Goal: Task Accomplishment & Management: Manage account settings

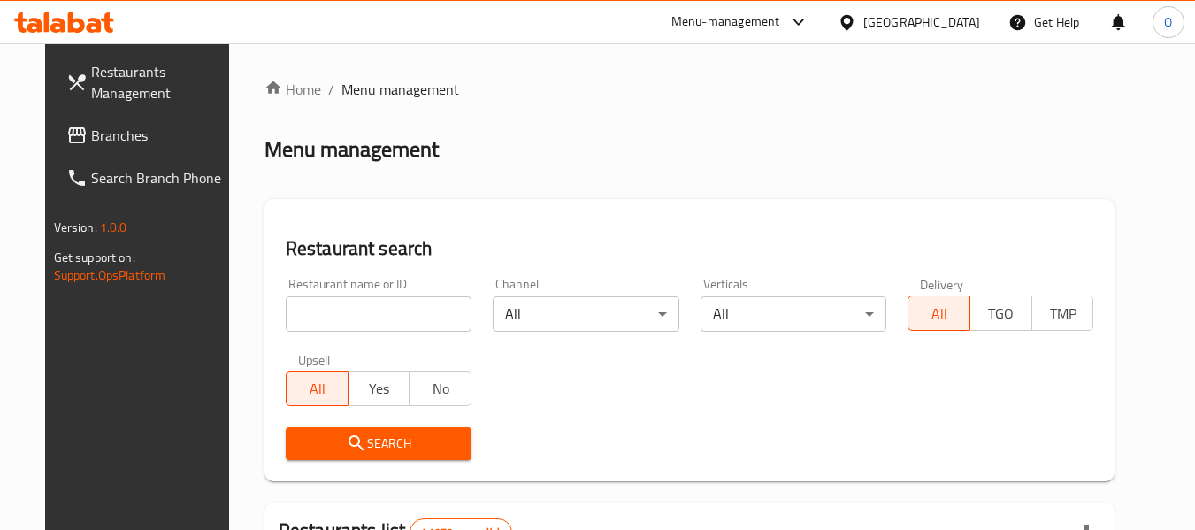
click at [91, 140] on span "Branches" at bounding box center [161, 135] width 140 height 21
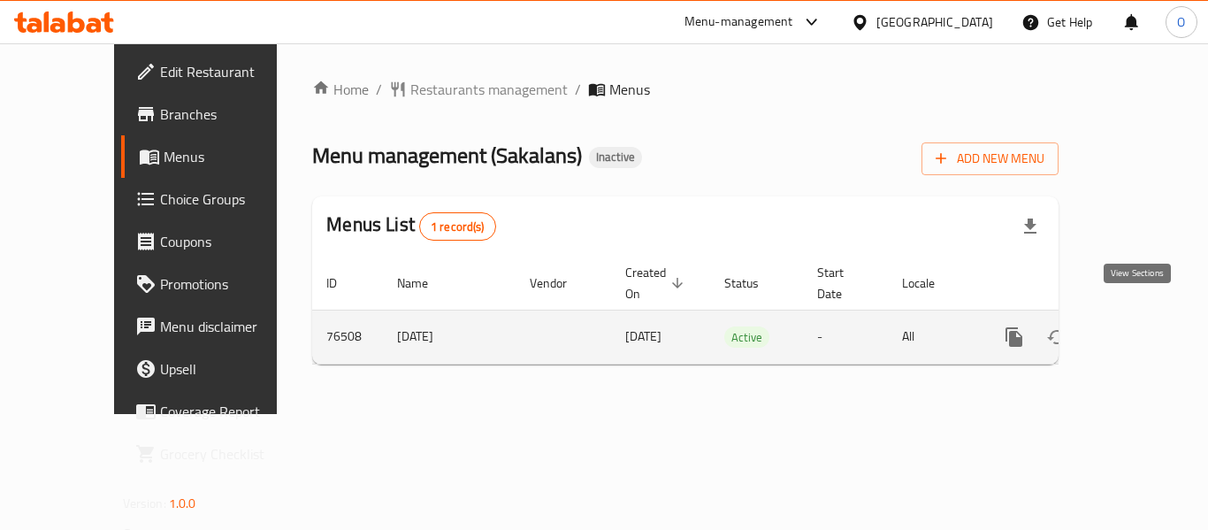
click at [1146, 326] on icon "enhanced table" at bounding box center [1141, 336] width 21 height 21
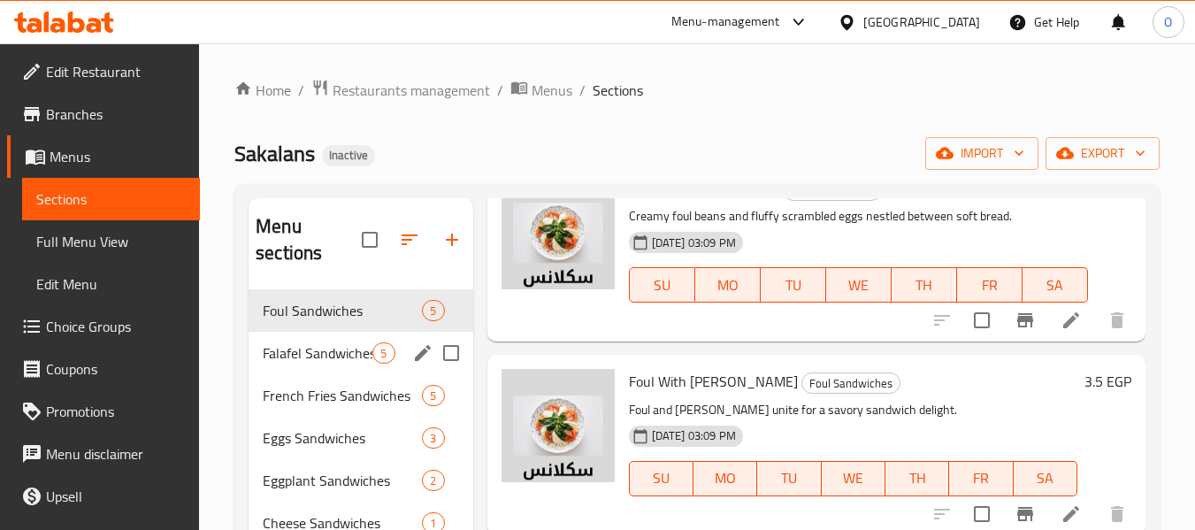
click at [331, 359] on span "Falafel Sandwiches" at bounding box center [318, 352] width 110 height 21
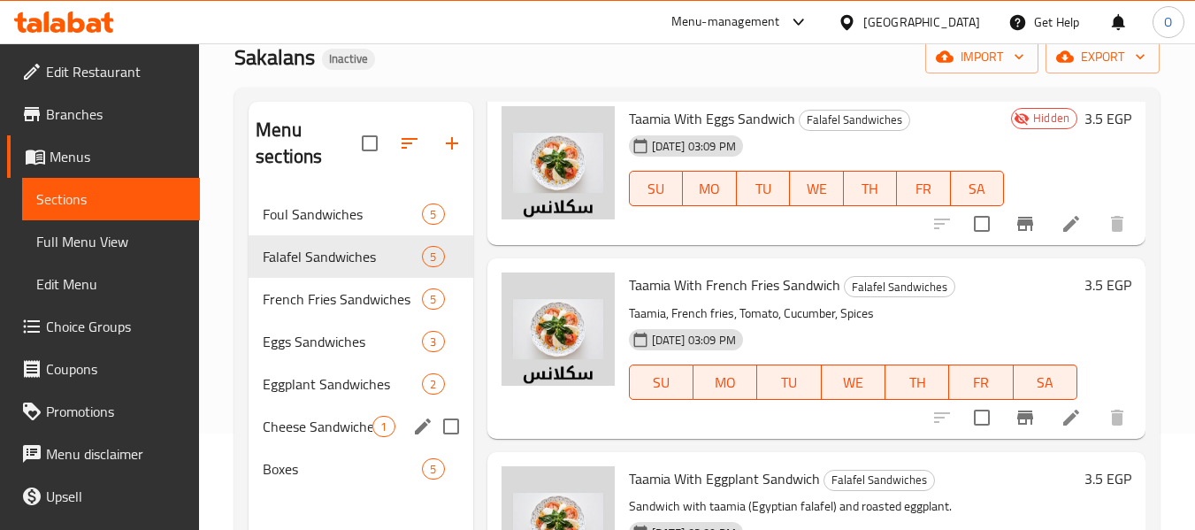
scroll to position [177, 0]
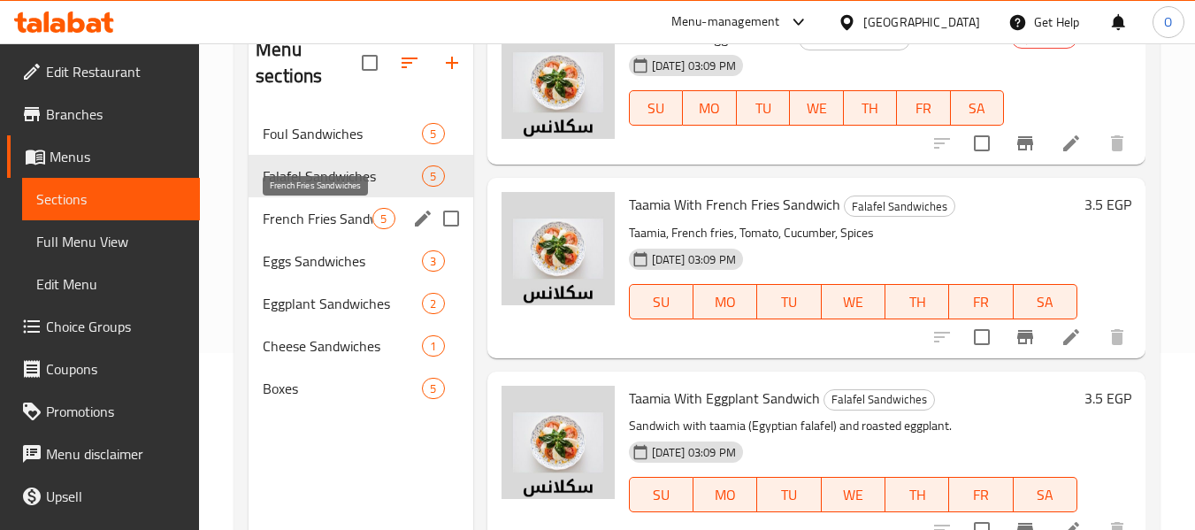
click at [318, 215] on span "French Fries Sandwiches" at bounding box center [318, 218] width 110 height 21
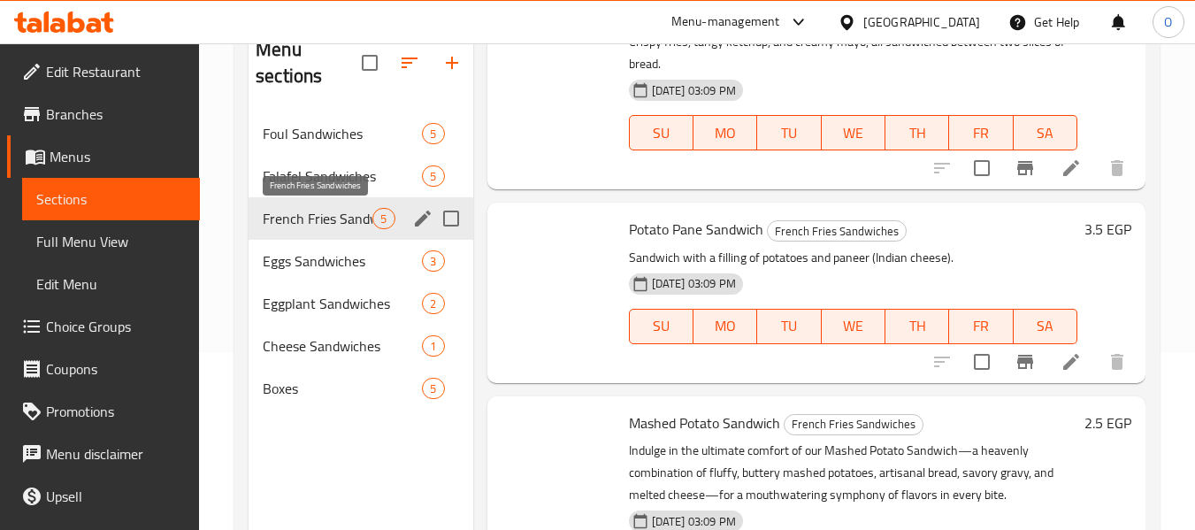
scroll to position [573, 0]
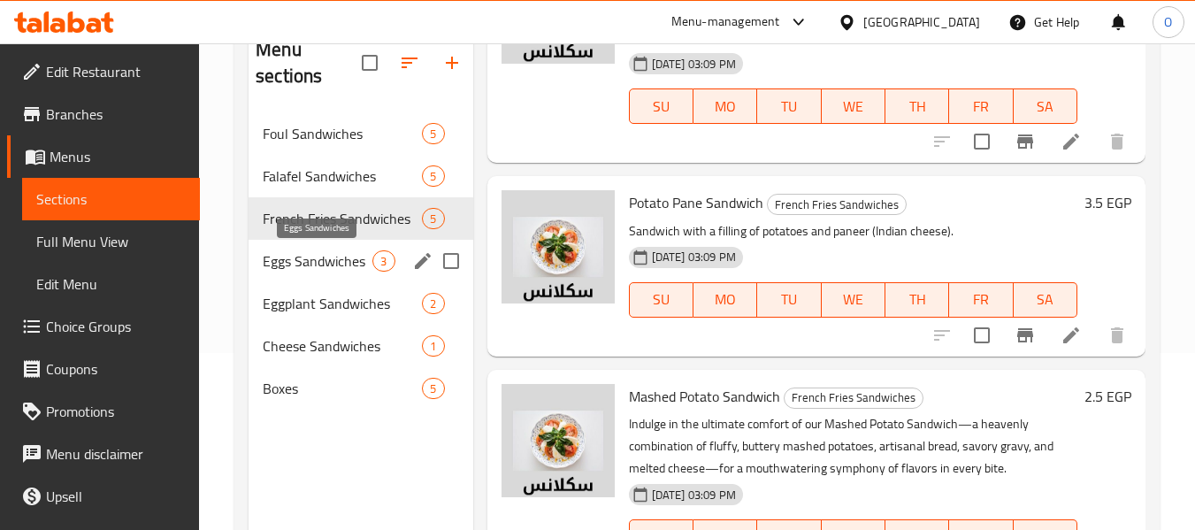
click at [308, 262] on span "Eggs Sandwiches" at bounding box center [318, 260] width 110 height 21
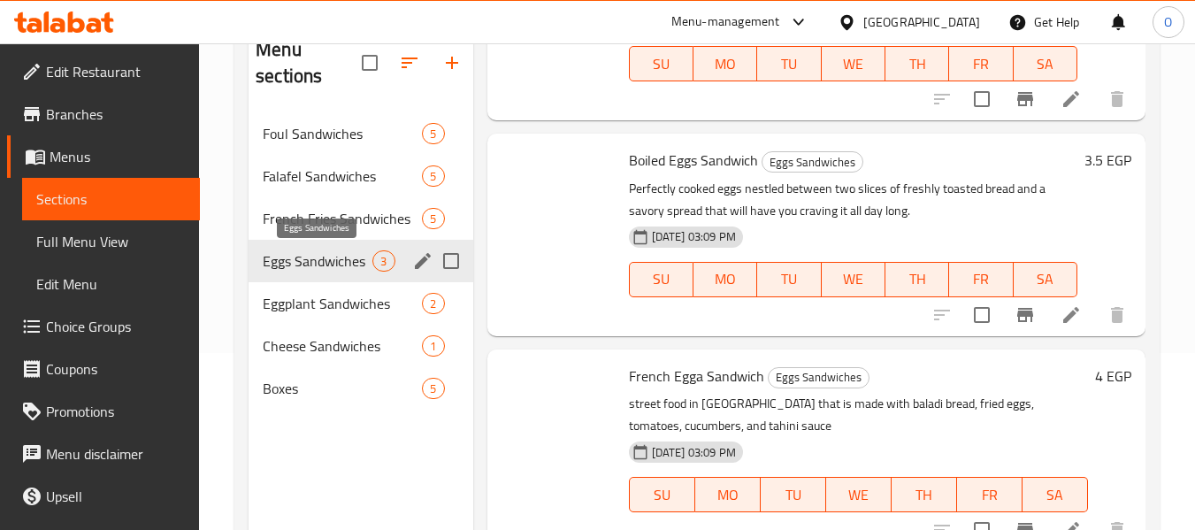
scroll to position [209, 0]
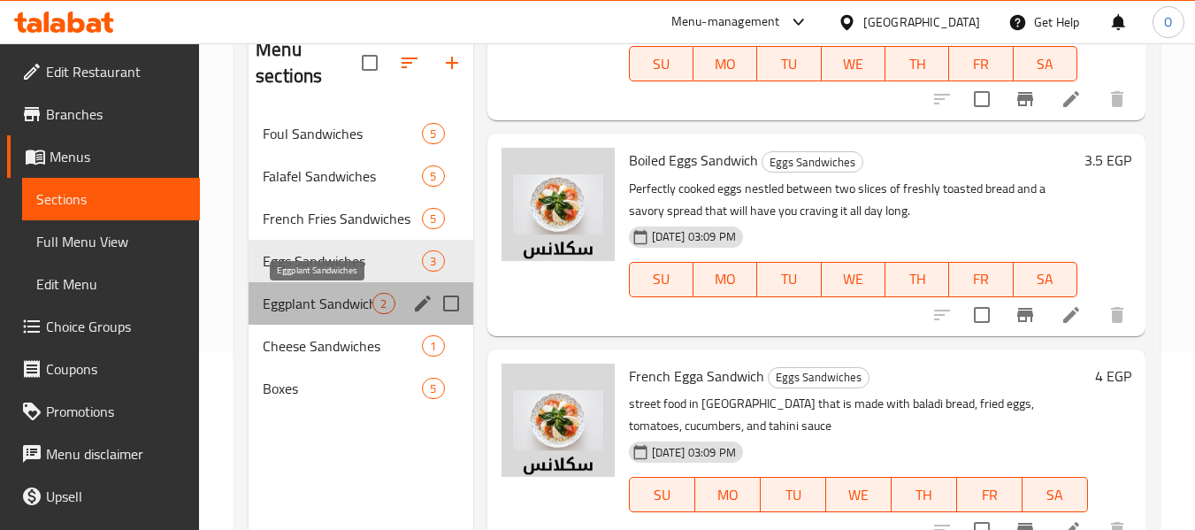
click at [300, 297] on span "Eggplant Sandwiches" at bounding box center [318, 303] width 110 height 21
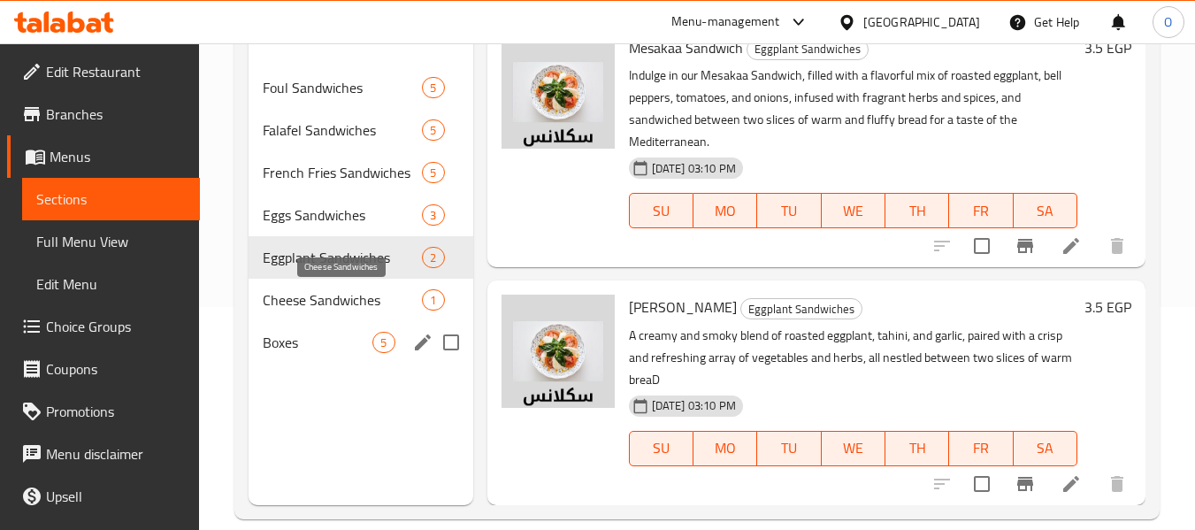
scroll to position [248, 0]
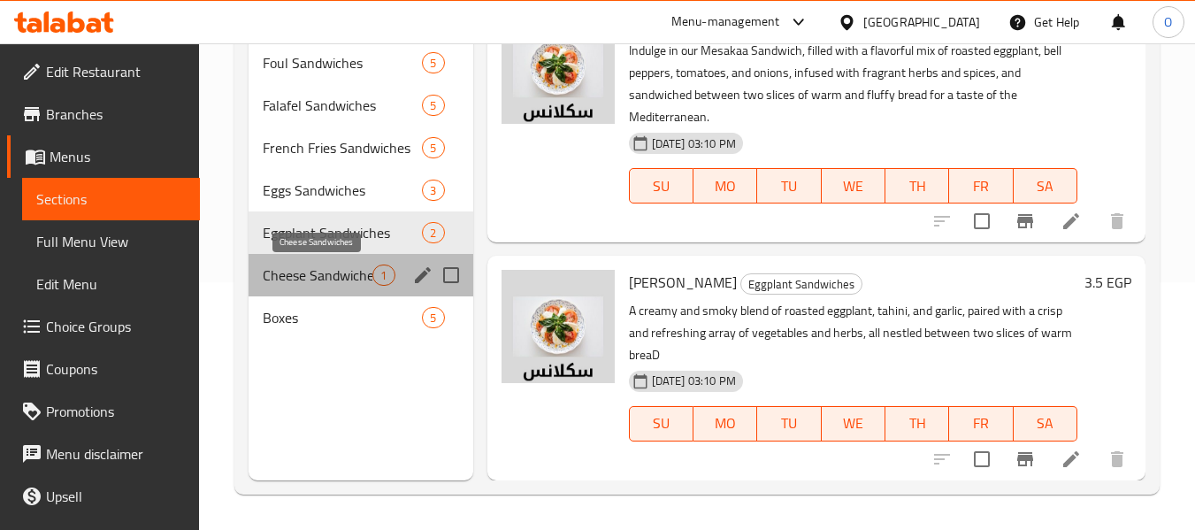
click at [323, 284] on span "Cheese Sandwiches" at bounding box center [318, 274] width 110 height 21
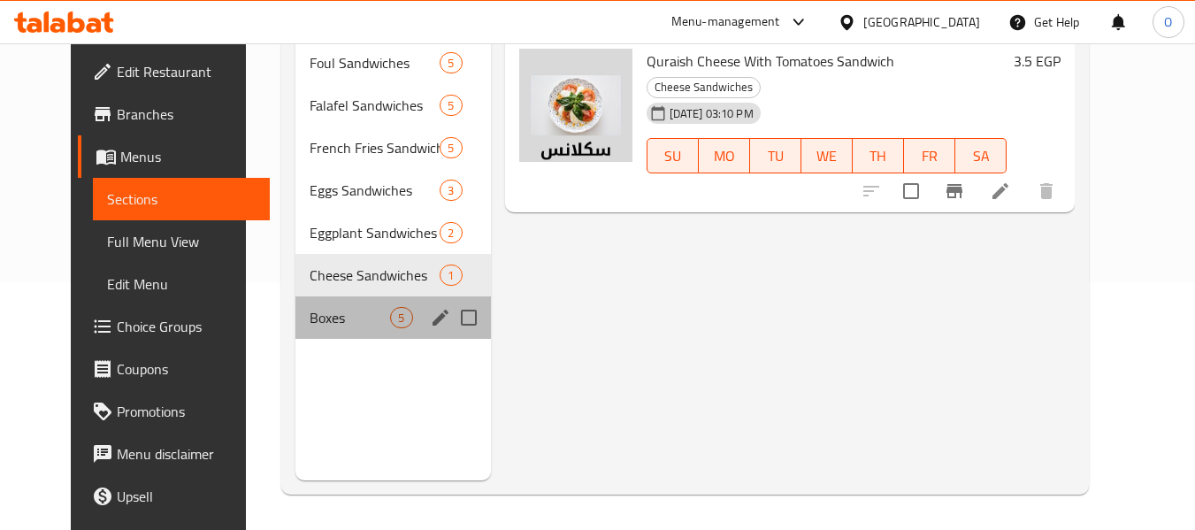
click at [339, 301] on div "Boxes 5" at bounding box center [392, 317] width 195 height 42
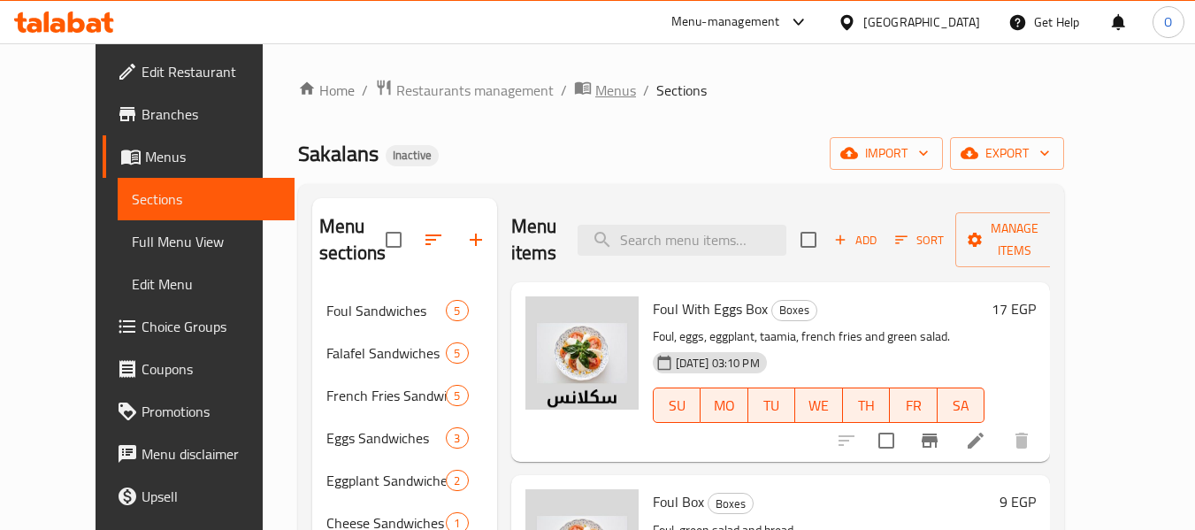
click at [595, 80] on span "Menus" at bounding box center [615, 90] width 41 height 21
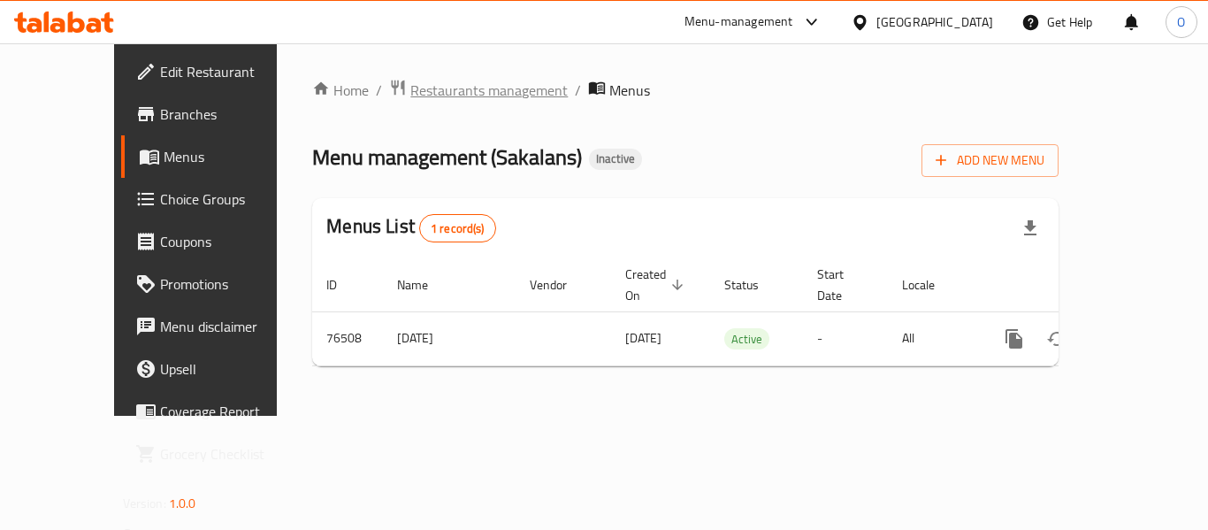
click at [452, 88] on span "Restaurants management" at bounding box center [488, 90] width 157 height 21
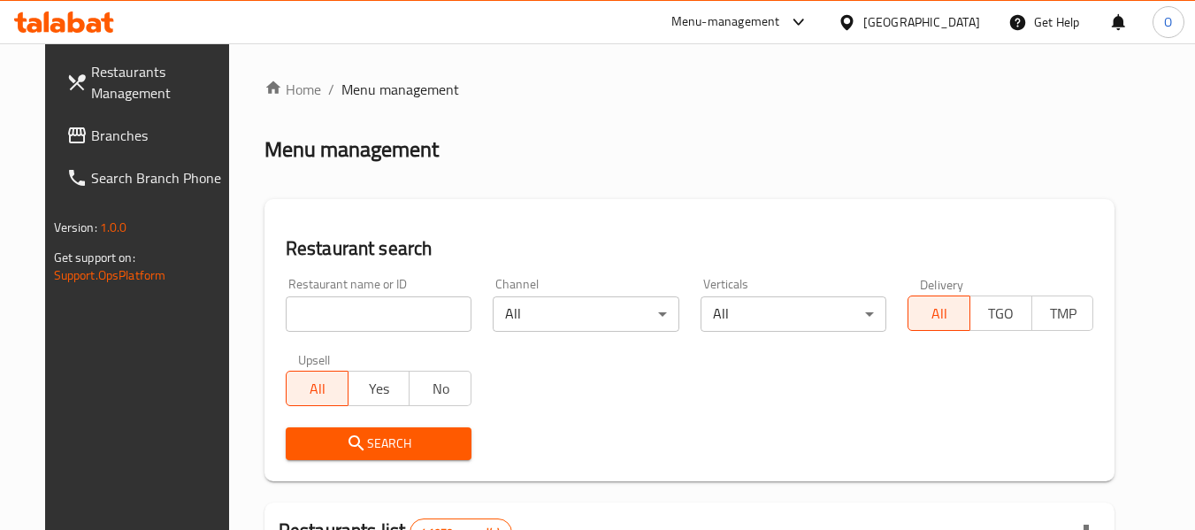
click at [91, 139] on span "Branches" at bounding box center [161, 135] width 140 height 21
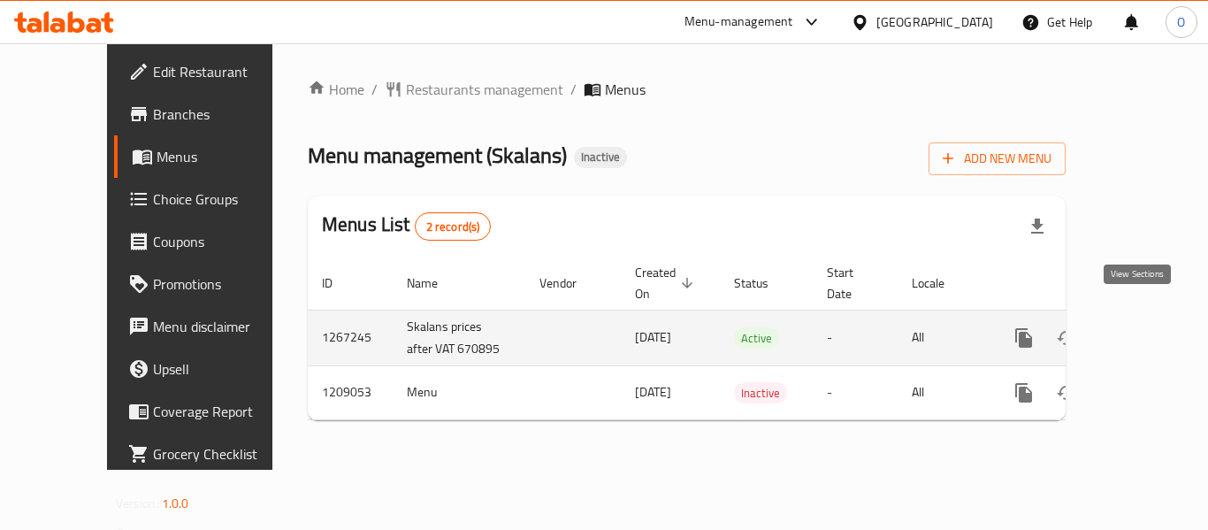
click at [1141, 327] on icon "enhanced table" at bounding box center [1151, 337] width 21 height 21
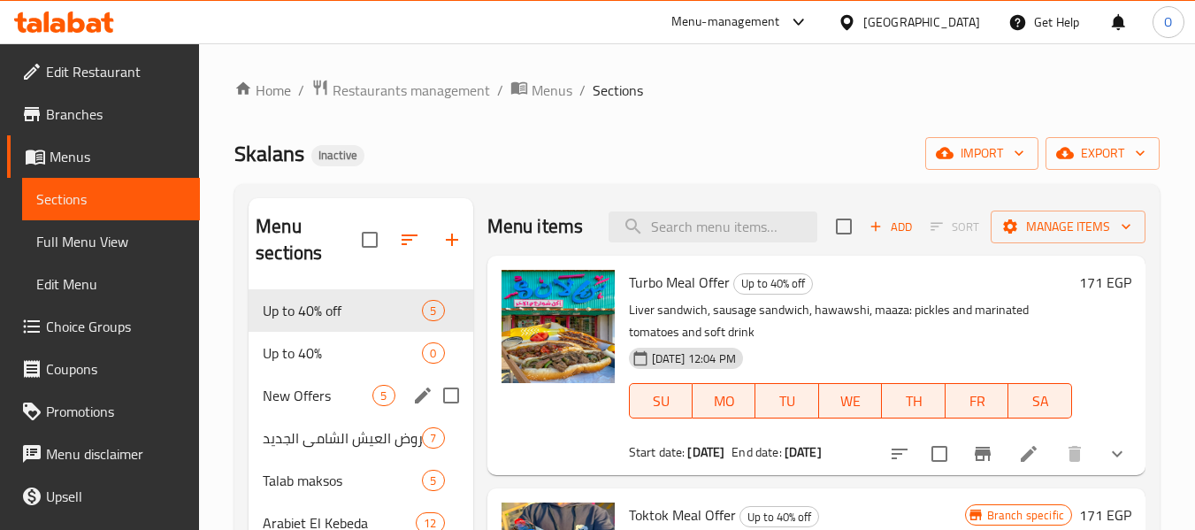
scroll to position [88, 0]
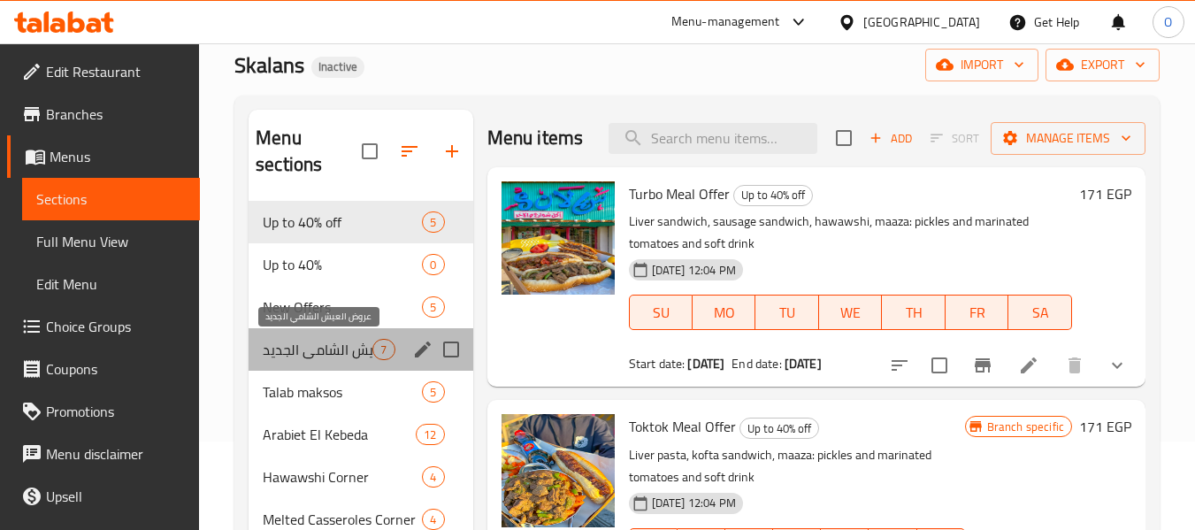
click at [325, 357] on span "عروض العيش الشامي الجديد" at bounding box center [318, 349] width 110 height 21
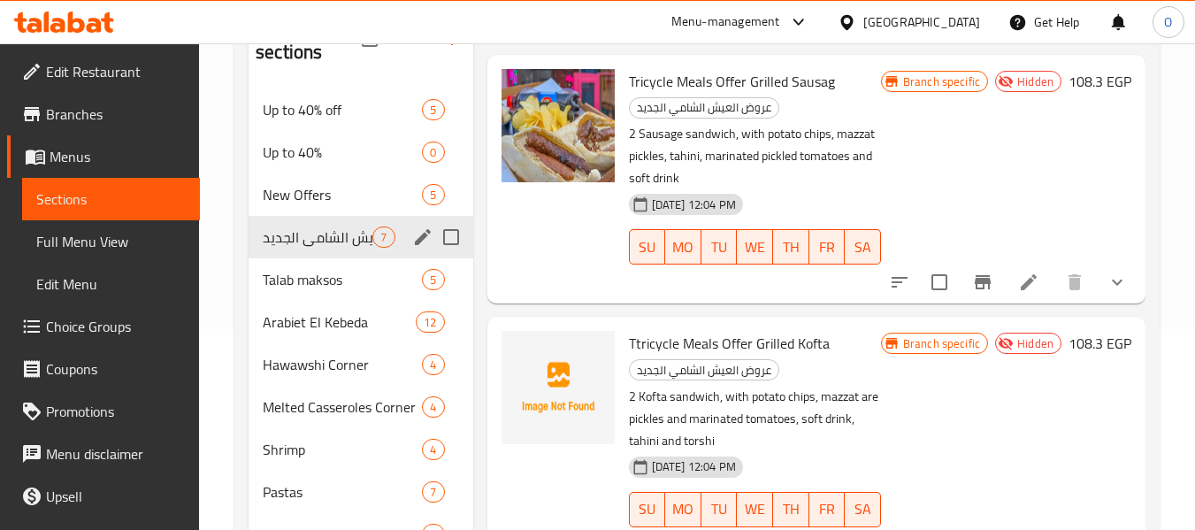
scroll to position [177, 0]
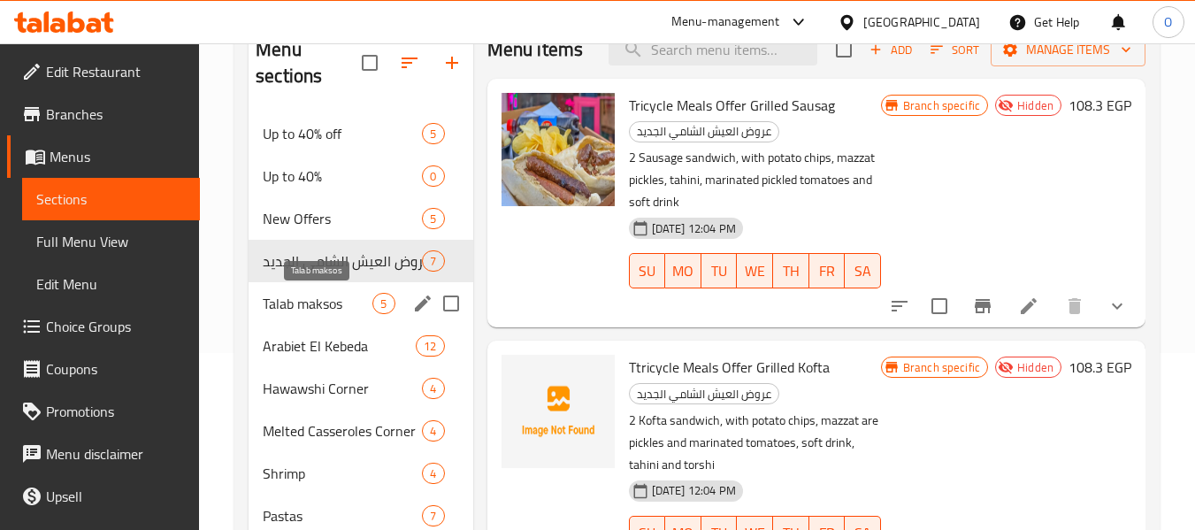
click at [329, 307] on span "Talab maksos" at bounding box center [318, 303] width 110 height 21
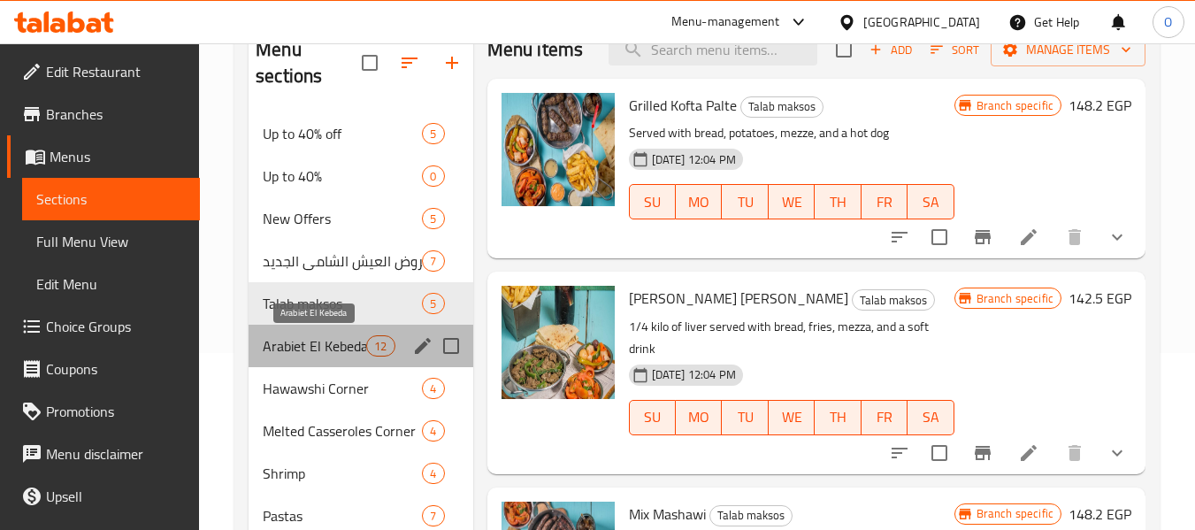
click at [282, 353] on span "Arabiet El Kebeda" at bounding box center [314, 345] width 103 height 21
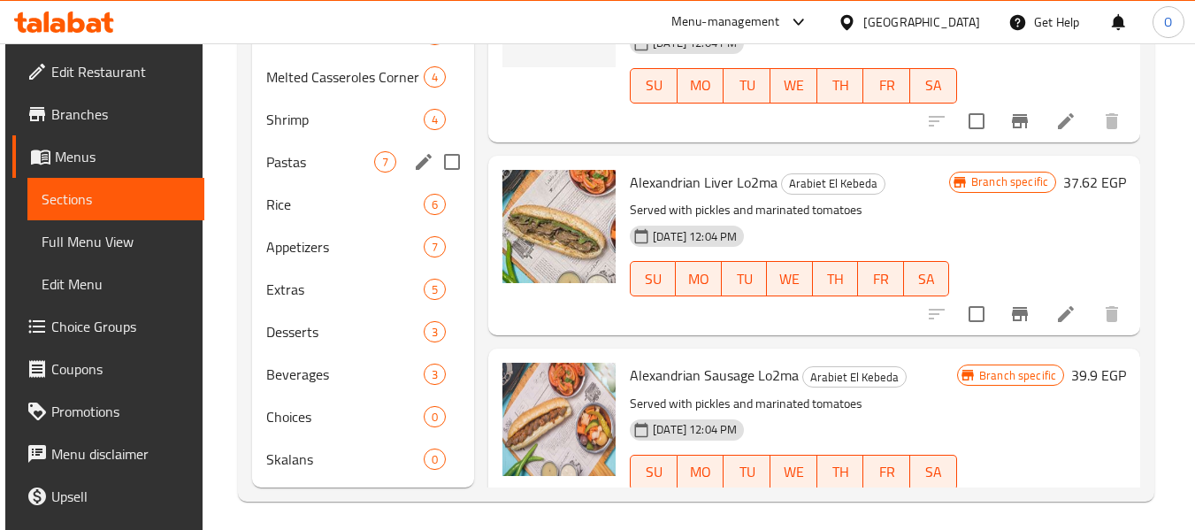
scroll to position [442, 0]
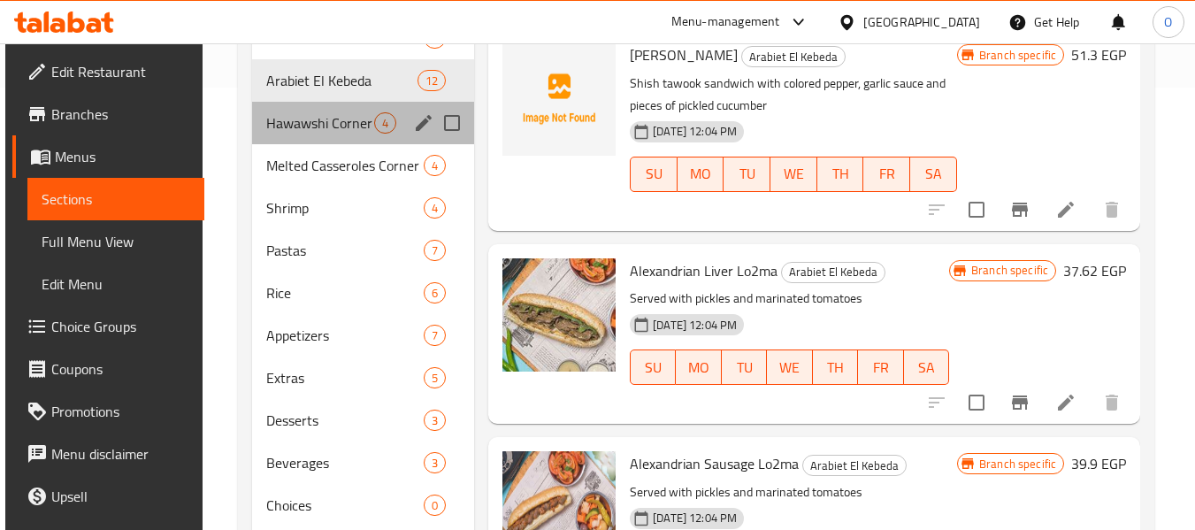
click at [310, 134] on div "Hawawshi Corner 4" at bounding box center [363, 123] width 222 height 42
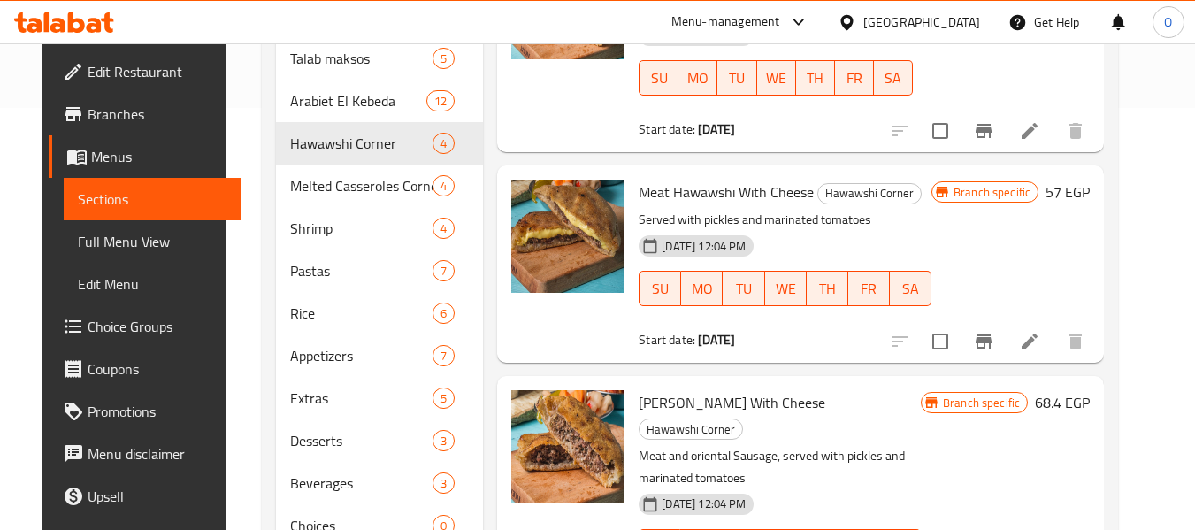
scroll to position [184, 0]
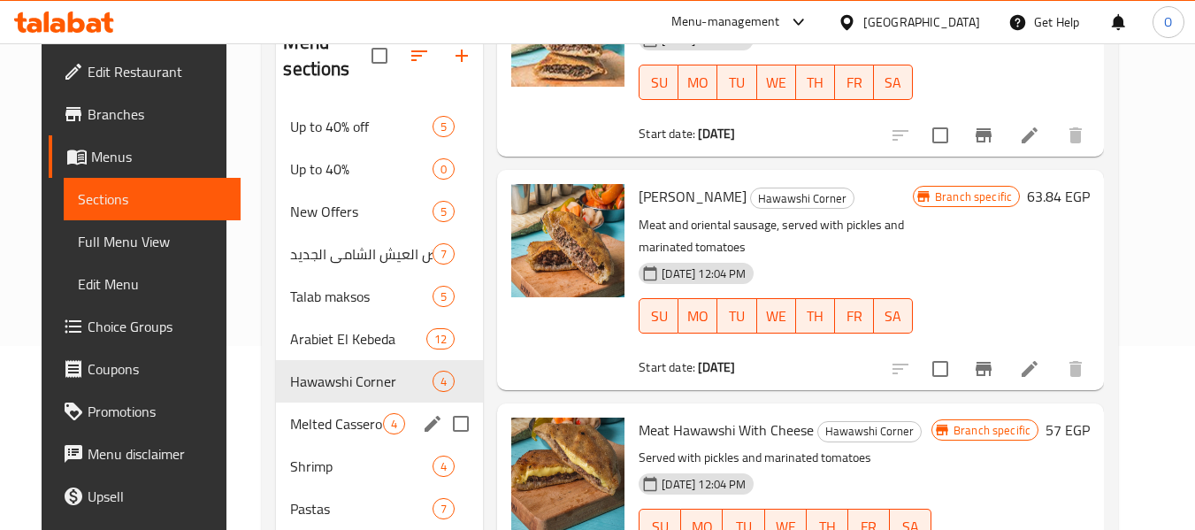
click at [342, 435] on div "Melted Casseroles Corner 4" at bounding box center [379, 423] width 207 height 42
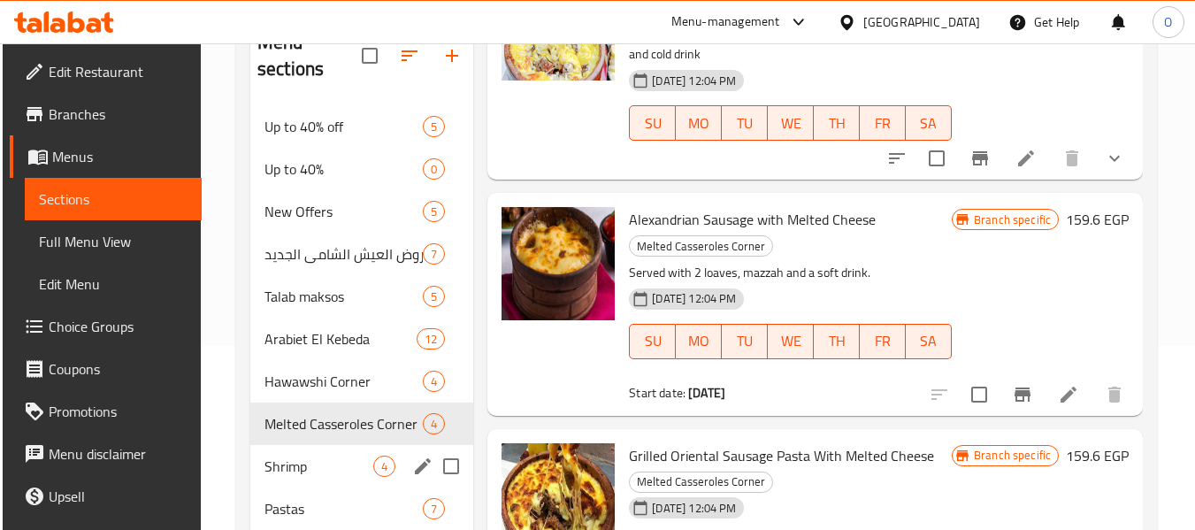
click at [261, 464] on div "Shrimp 4" at bounding box center [361, 466] width 223 height 42
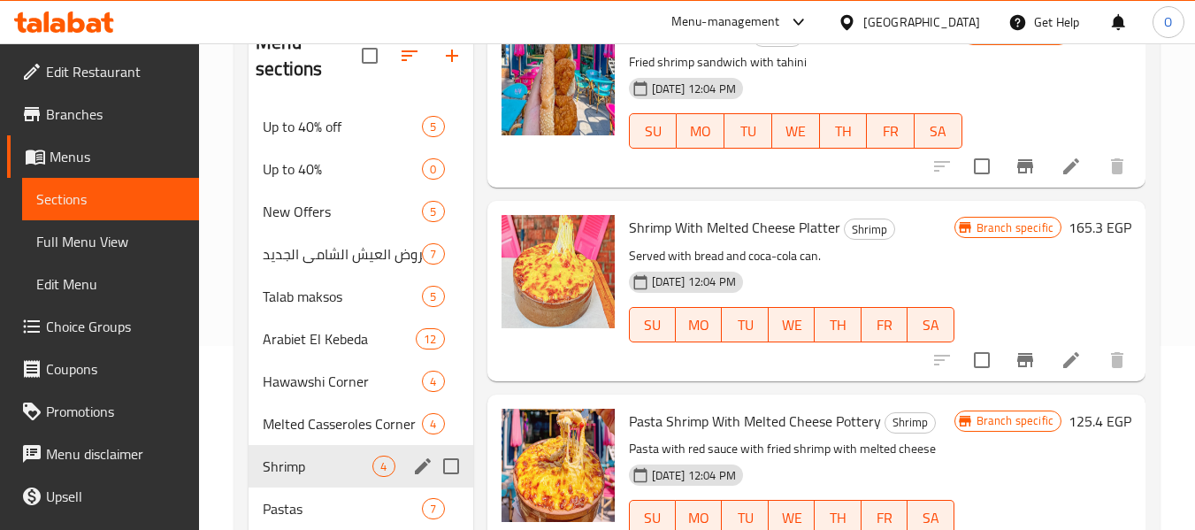
scroll to position [68, 0]
click at [542, 291] on img at bounding box center [558, 271] width 113 height 113
click at [1061, 371] on icon at bounding box center [1071, 359] width 21 height 21
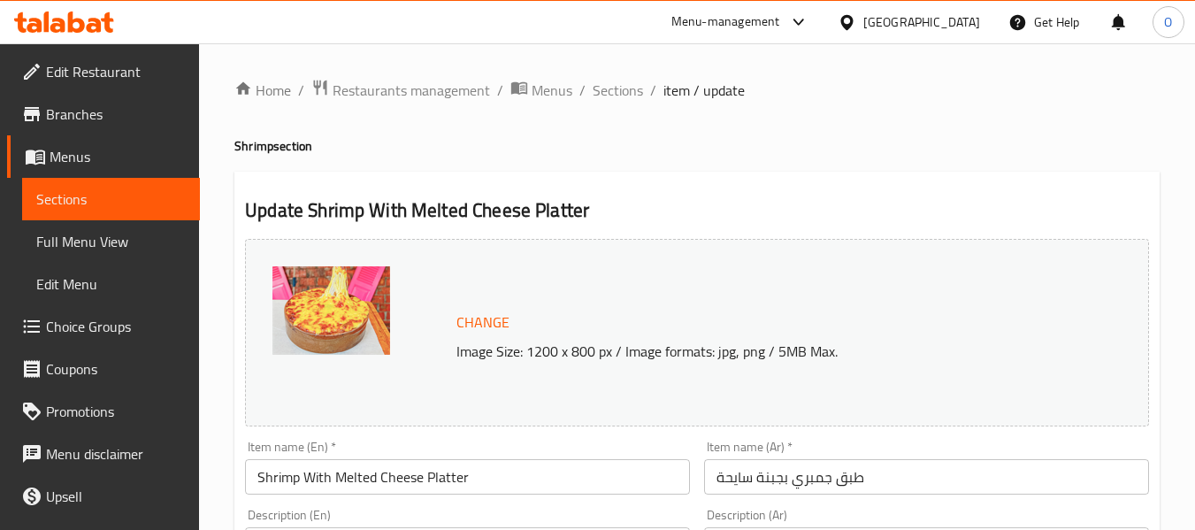
click at [341, 338] on div at bounding box center [360, 332] width 177 height 133
click at [617, 91] on span "Sections" at bounding box center [618, 90] width 50 height 21
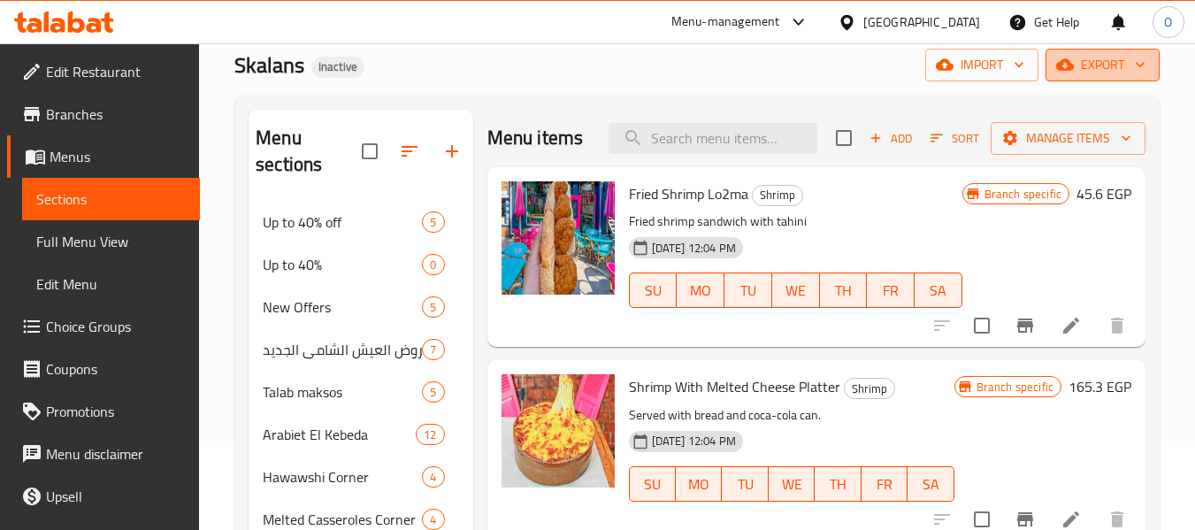
click at [1140, 72] on icon "button" at bounding box center [1140, 65] width 18 height 18
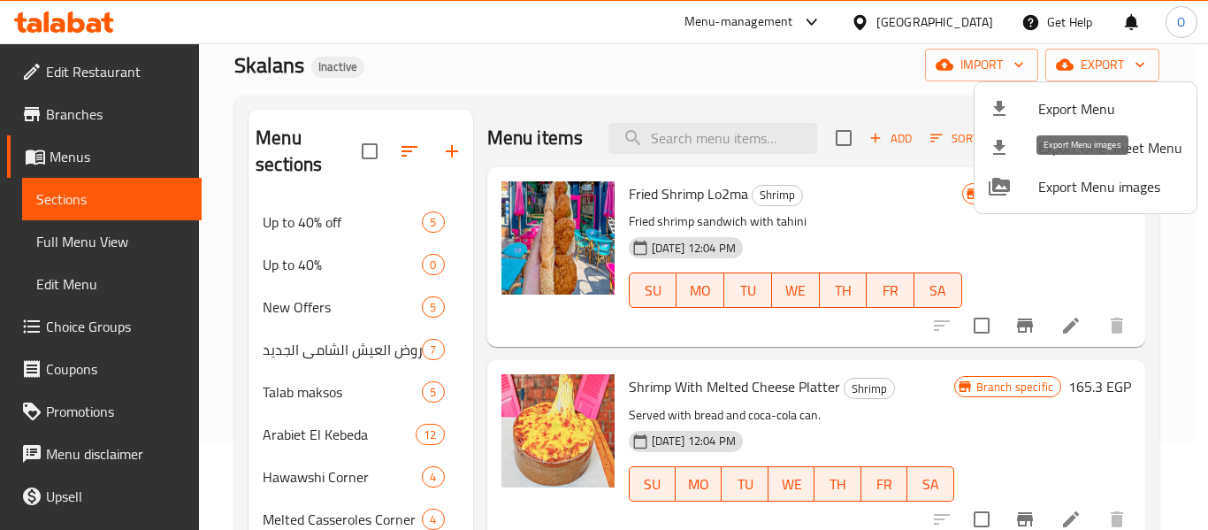
click at [1145, 188] on span "Export Menu images" at bounding box center [1111, 186] width 144 height 21
